Goal: Navigation & Orientation: Find specific page/section

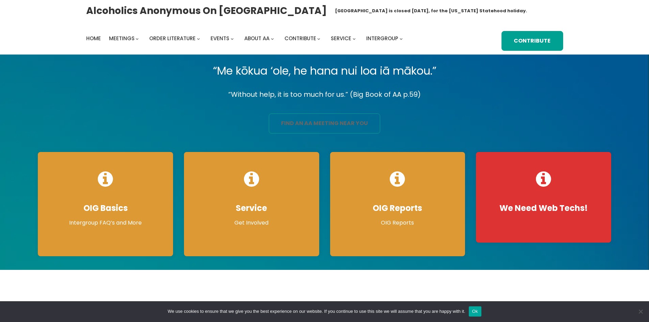
click at [300, 125] on link "find an aa meeting near you" at bounding box center [324, 123] width 111 height 20
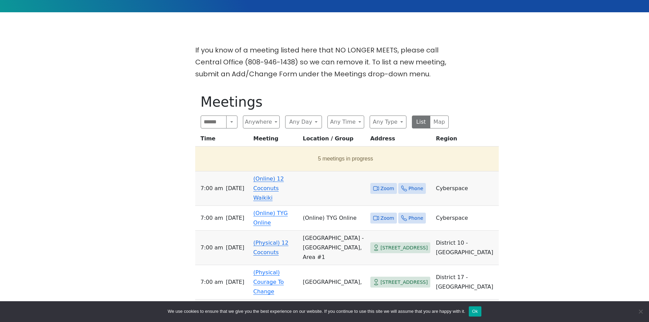
scroll to position [204, 0]
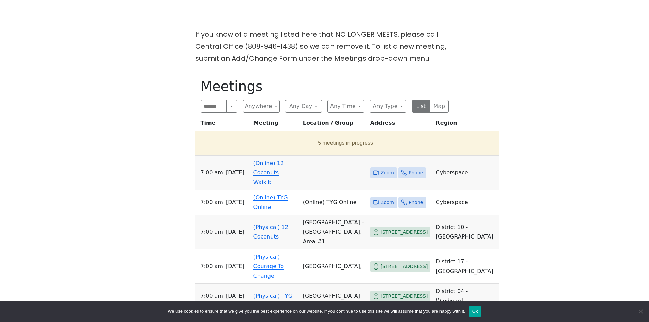
click at [257, 170] on td "(Online) 12 Coconuts Waikiki" at bounding box center [275, 173] width 49 height 34
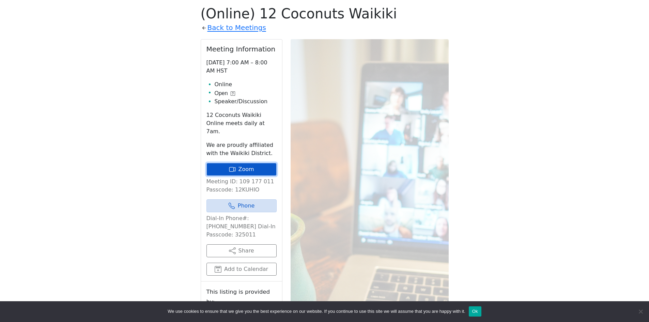
click at [244, 163] on link "Zoom" at bounding box center [241, 169] width 70 height 13
